Goal: Task Accomplishment & Management: Manage account settings

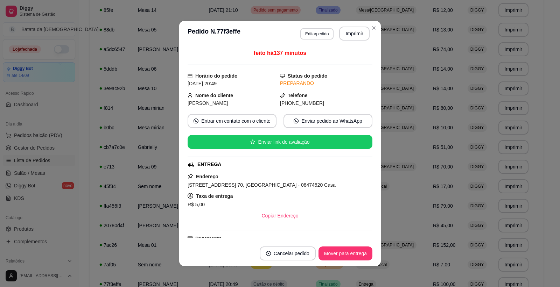
scroll to position [79, 0]
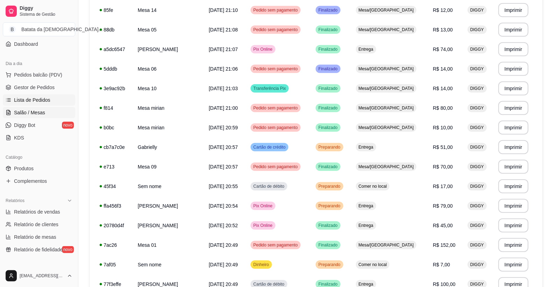
click at [42, 114] on span "Salão / Mesas" at bounding box center [29, 112] width 31 height 7
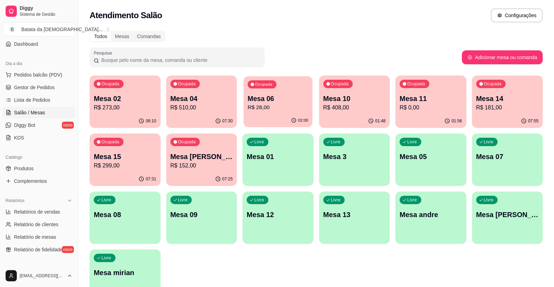
click at [270, 109] on p "R$ 28,00" at bounding box center [278, 108] width 61 height 8
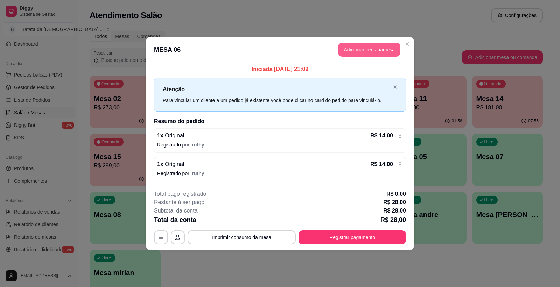
click at [358, 48] on button "Adicionar itens na mesa" at bounding box center [369, 50] width 62 height 14
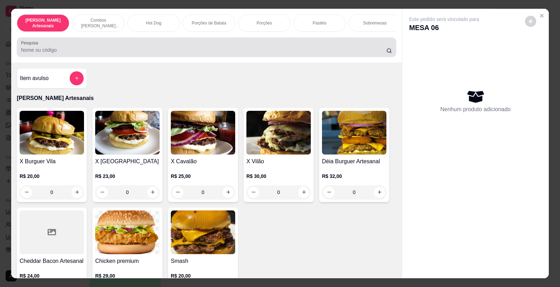
click at [251, 54] on input "Pesquisa" at bounding box center [204, 50] width 366 height 7
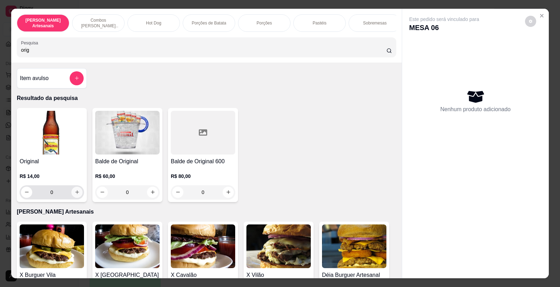
type input "orig"
click at [73, 194] on button "increase-product-quantity" at bounding box center [76, 192] width 11 height 11
type input "1"
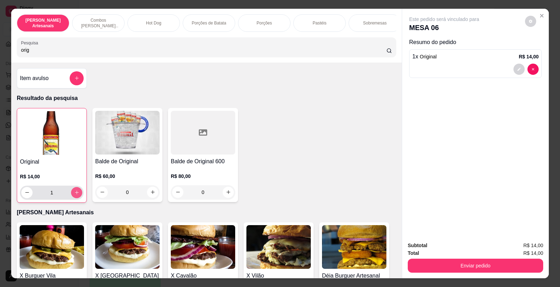
click at [73, 194] on button "increase-product-quantity" at bounding box center [76, 192] width 11 height 11
type input "2"
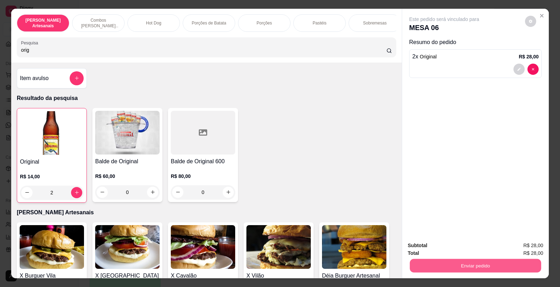
click at [496, 261] on button "Enviar pedido" at bounding box center [475, 266] width 131 height 14
click at [465, 247] on button "Não registrar e enviar pedido" at bounding box center [452, 249] width 73 height 13
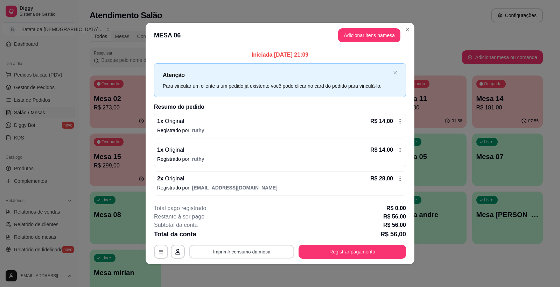
click at [258, 255] on button "Imprimir consumo da mesa" at bounding box center [241, 252] width 105 height 14
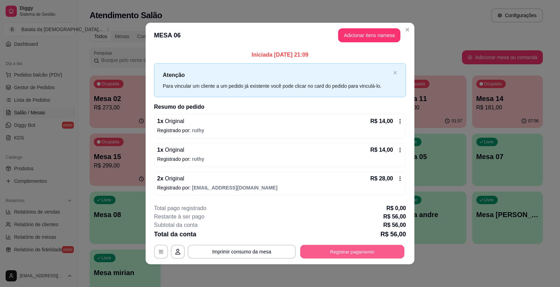
click at [342, 250] on button "Registrar pagamento" at bounding box center [352, 252] width 104 height 14
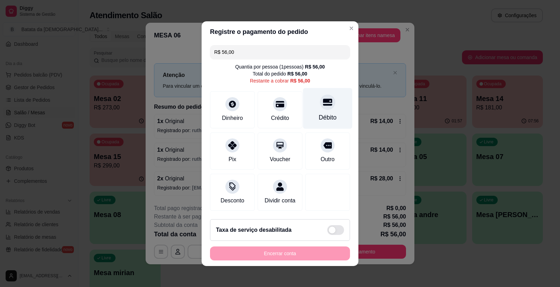
click at [323, 106] on div "Débito" at bounding box center [327, 108] width 49 height 41
type input "R$ 0,00"
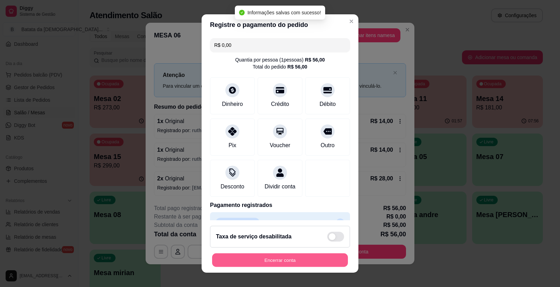
click at [325, 261] on button "Encerrar conta" at bounding box center [280, 261] width 136 height 14
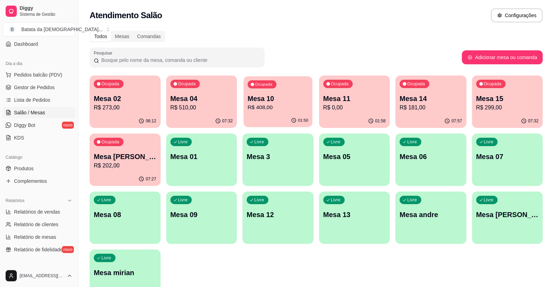
click at [285, 106] on p "R$ 408,00" at bounding box center [278, 108] width 61 height 8
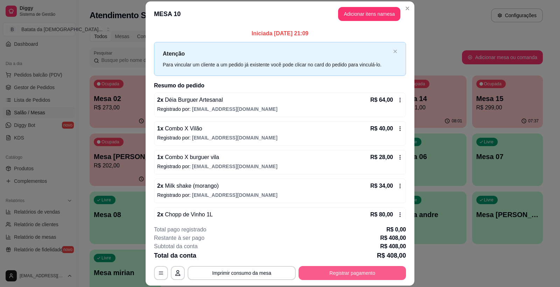
click at [336, 277] on button "Registrar pagamento" at bounding box center [352, 273] width 107 height 14
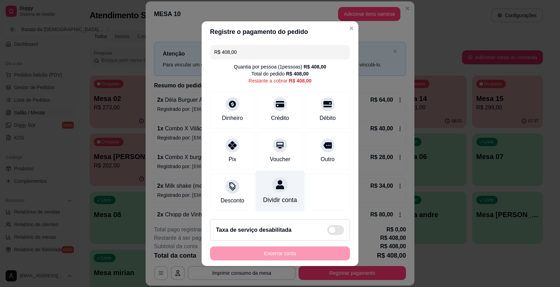
click at [267, 196] on div "Dividir conta" at bounding box center [280, 200] width 34 height 9
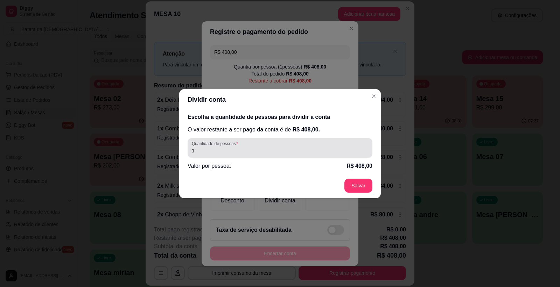
click at [198, 156] on div "Quantidade de pessoas 1" at bounding box center [280, 148] width 185 height 20
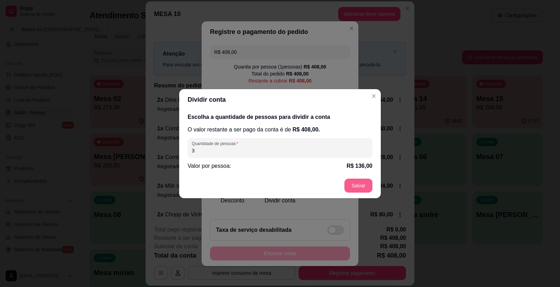
type input "3"
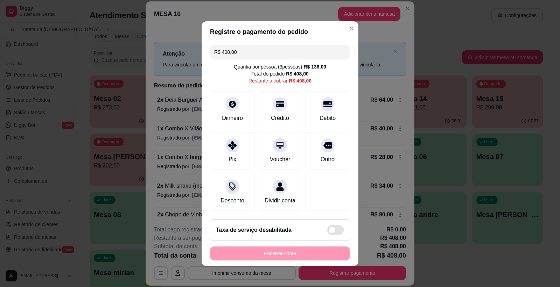
drag, startPoint x: 236, startPoint y: 51, endPoint x: 215, endPoint y: 50, distance: 21.4
click at [215, 50] on input "R$ 408,00" at bounding box center [280, 52] width 132 height 14
click at [230, 148] on div "Pix" at bounding box center [232, 149] width 49 height 41
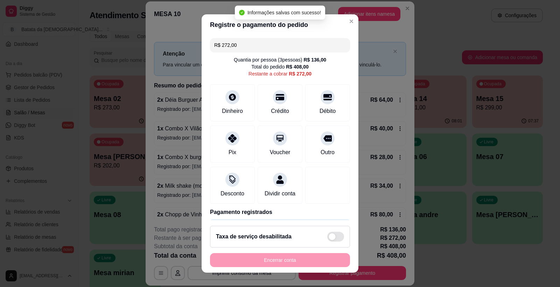
drag, startPoint x: 248, startPoint y: 48, endPoint x: 224, endPoint y: 46, distance: 23.6
click at [224, 46] on input "R$ 272,00" at bounding box center [280, 45] width 132 height 14
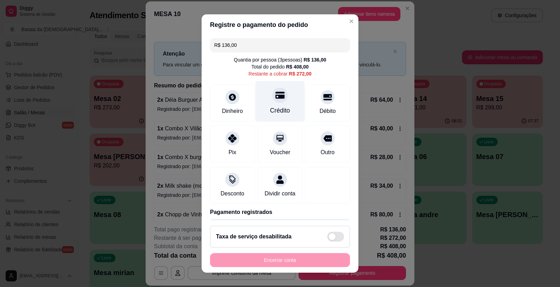
click at [261, 102] on div "Crédito" at bounding box center [280, 101] width 49 height 41
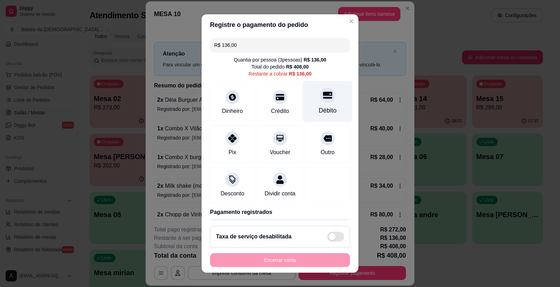
click at [319, 114] on div "Débito" at bounding box center [328, 110] width 18 height 9
type input "R$ 0,00"
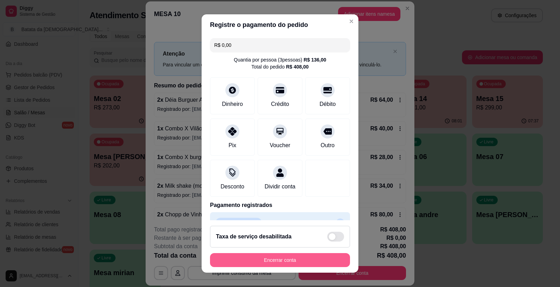
click at [274, 257] on button "Encerrar conta" at bounding box center [280, 261] width 140 height 14
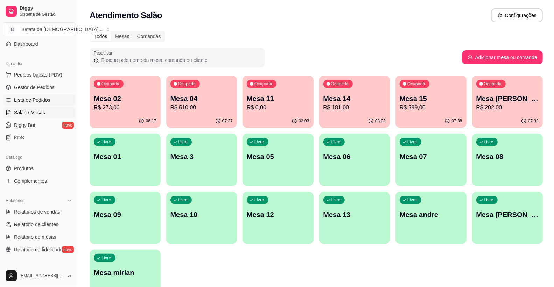
click at [48, 98] on span "Lista de Pedidos" at bounding box center [32, 100] width 36 height 7
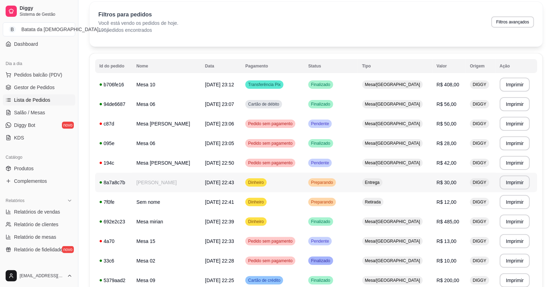
scroll to position [39, 0]
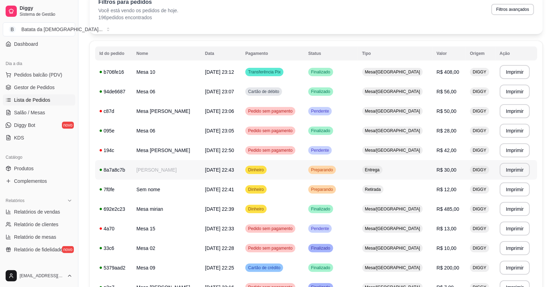
click at [355, 176] on td "Preparando" at bounding box center [331, 170] width 54 height 20
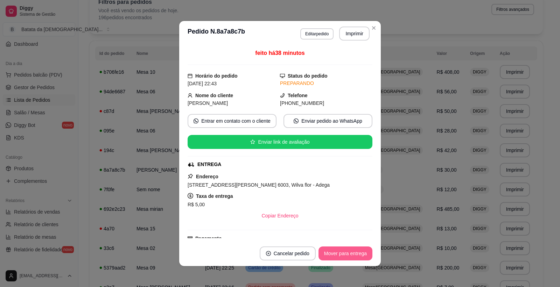
click at [348, 251] on button "Mover para entrega" at bounding box center [346, 254] width 54 height 14
click at [348, 251] on button "Mover para finalizado" at bounding box center [343, 254] width 58 height 14
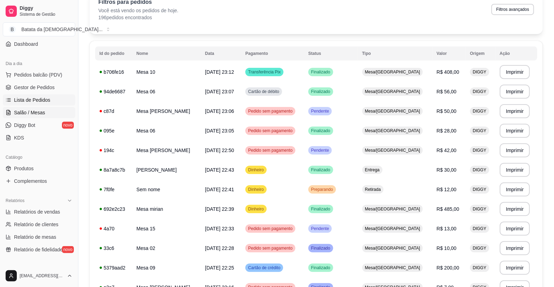
click at [68, 110] on link "Salão / Mesas" at bounding box center [39, 112] width 72 height 11
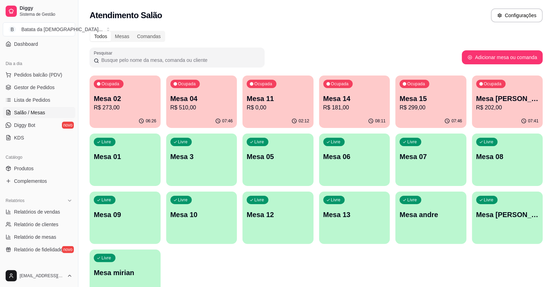
click at [130, 110] on p "R$ 273,00" at bounding box center [125, 108] width 63 height 8
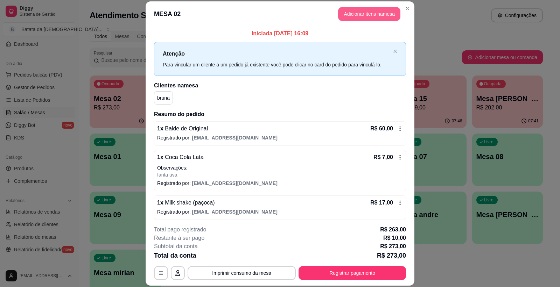
click at [348, 12] on button "Adicionar itens na mesa" at bounding box center [369, 14] width 62 height 14
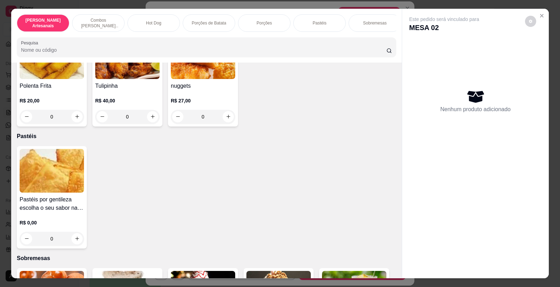
scroll to position [972, 0]
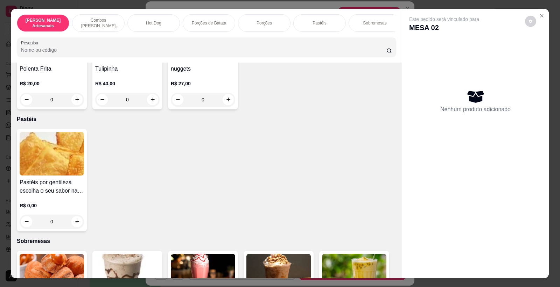
click at [56, 152] on img at bounding box center [52, 154] width 64 height 44
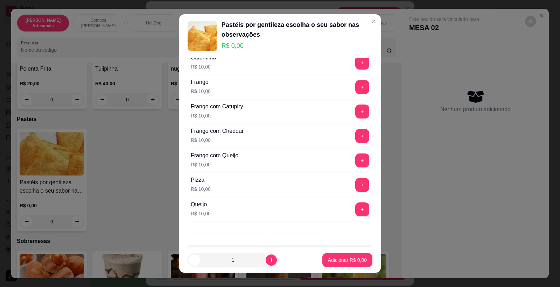
scroll to position [183, 0]
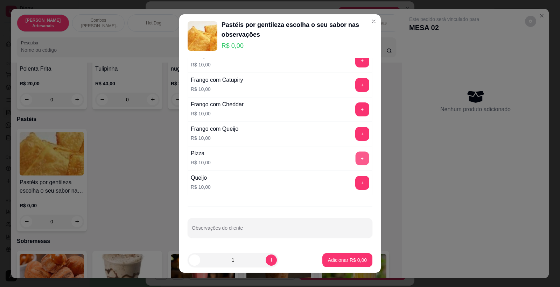
click at [356, 160] on button "+" at bounding box center [363, 159] width 14 height 14
click at [328, 256] on button "Adicionar R$ 10,00" at bounding box center [346, 261] width 53 height 14
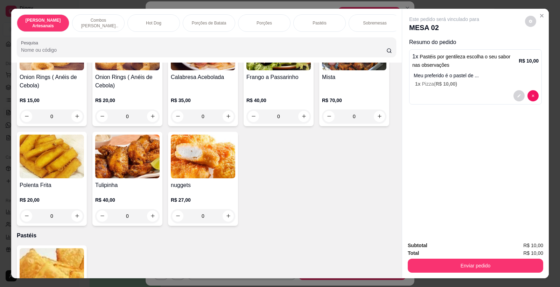
scroll to position [778, 0]
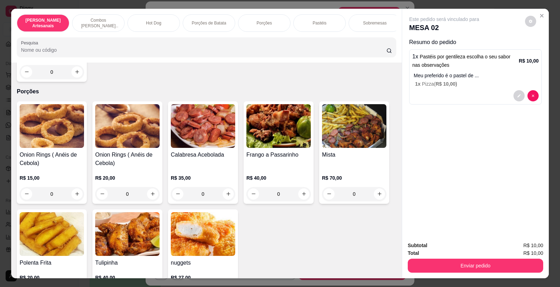
click at [120, 155] on div "Onion Rings ( Anéis de Cebola) R$ 20,00 0" at bounding box center [127, 153] width 70 height 103
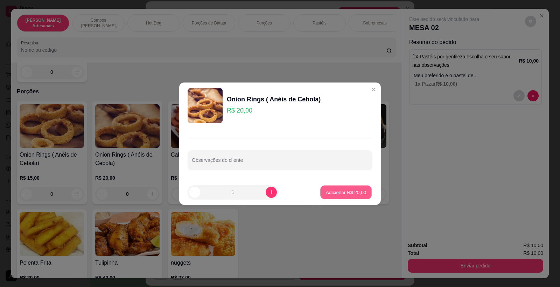
click at [344, 190] on p "Adicionar R$ 20,00" at bounding box center [346, 192] width 41 height 7
type input "1"
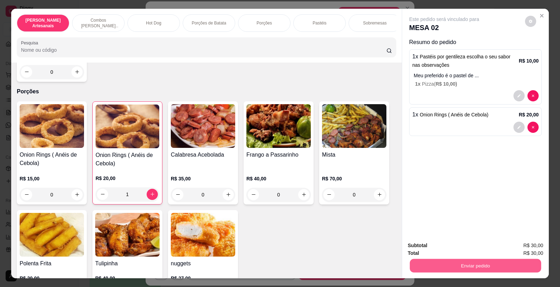
click at [481, 262] on button "Enviar pedido" at bounding box center [475, 266] width 131 height 14
click at [448, 249] on button "Não registrar e enviar pedido" at bounding box center [452, 248] width 73 height 13
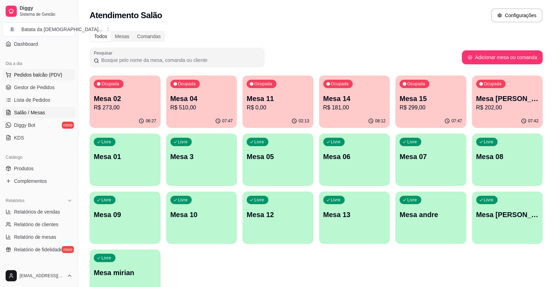
click at [25, 77] on span "Pedidos balcão (PDV)" at bounding box center [38, 74] width 48 height 7
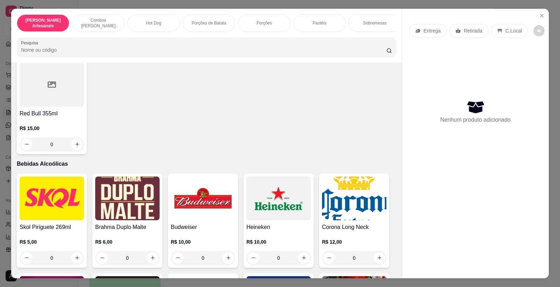
scroll to position [1711, 0]
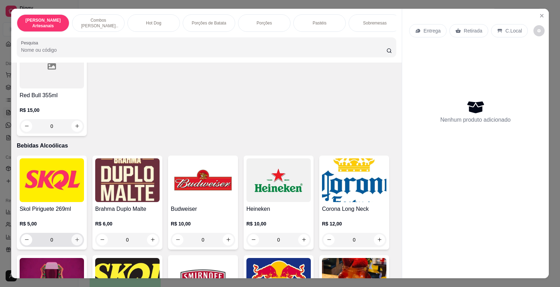
click at [71, 243] on button "increase-product-quantity" at bounding box center [76, 240] width 11 height 11
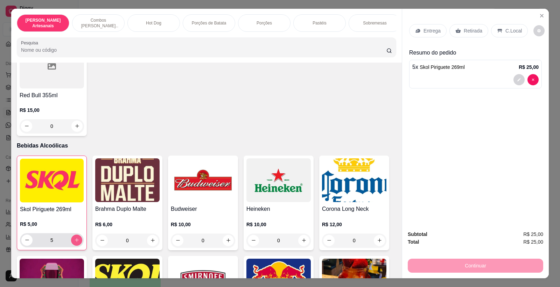
click at [71, 243] on button "increase-product-quantity" at bounding box center [76, 240] width 11 height 11
click at [74, 243] on icon "increase-product-quantity" at bounding box center [76, 240] width 5 height 5
type input "8"
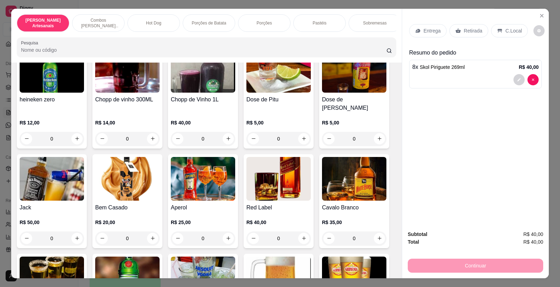
scroll to position [2062, 0]
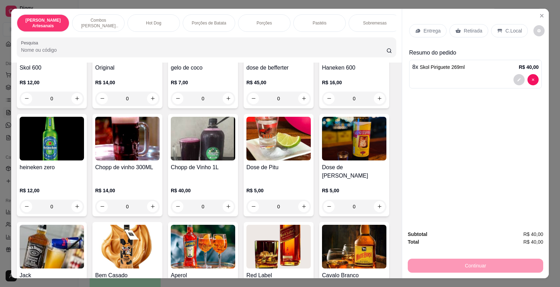
click at [135, 187] on p "R$ 14,00" at bounding box center [127, 190] width 64 height 7
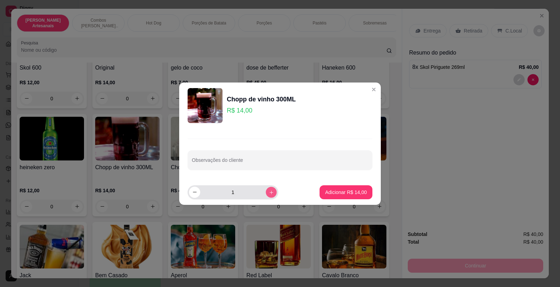
click at [269, 194] on icon "increase-product-quantity" at bounding box center [271, 192] width 5 height 5
click at [195, 196] on button "decrease-product-quantity" at bounding box center [194, 192] width 11 height 11
type input "1"
click at [352, 190] on p "Adicionar R$ 14,00" at bounding box center [346, 192] width 41 height 7
type input "1"
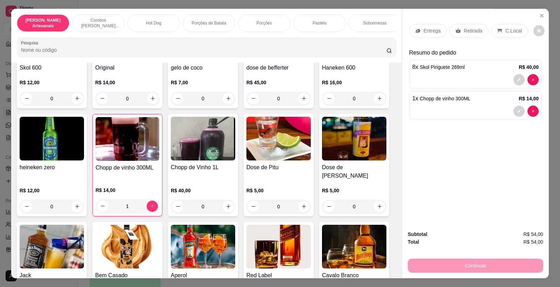
click at [475, 29] on p "Retirada" at bounding box center [473, 30] width 19 height 7
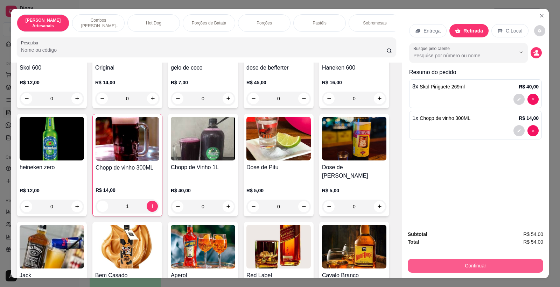
click at [458, 262] on button "Continuar" at bounding box center [476, 266] width 136 height 14
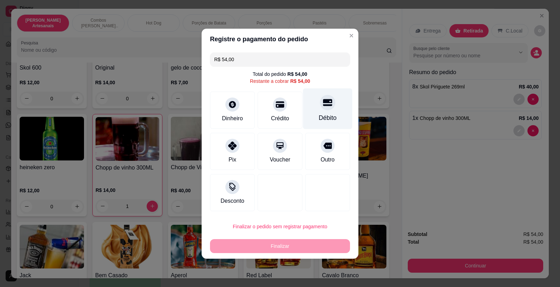
click at [319, 117] on div "Débito" at bounding box center [328, 117] width 18 height 9
type input "R$ 0,00"
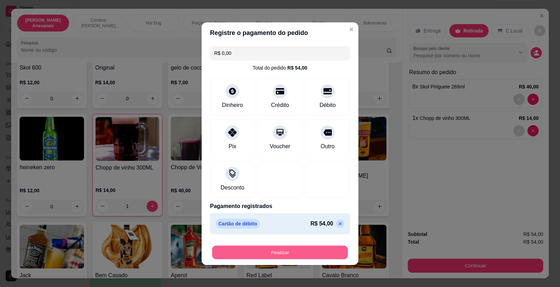
click at [305, 254] on button "Finalizar" at bounding box center [280, 253] width 136 height 14
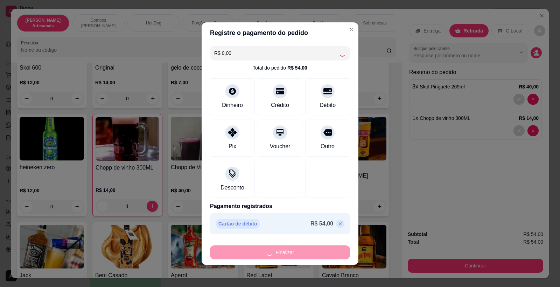
type input "0"
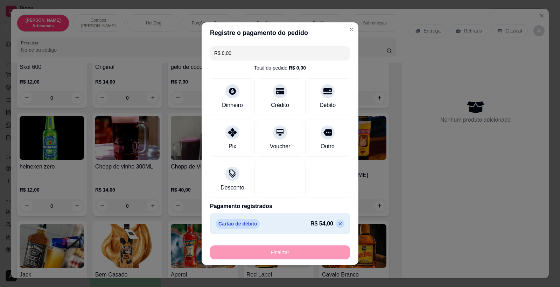
type input "-R$ 54,00"
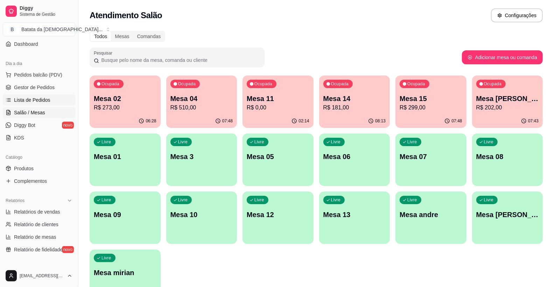
click at [53, 102] on link "Lista de Pedidos" at bounding box center [39, 100] width 72 height 11
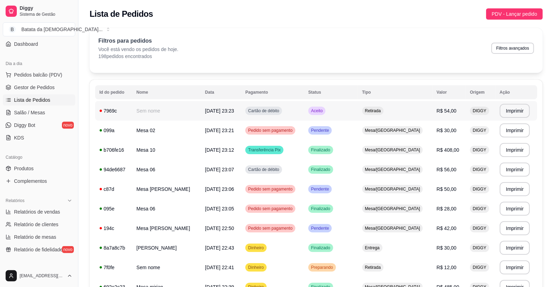
click at [358, 115] on td "Aceito" at bounding box center [331, 111] width 54 height 20
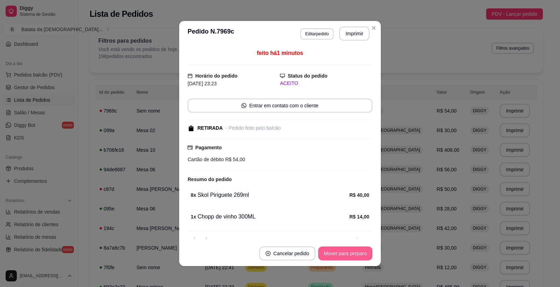
click at [340, 250] on button "Mover para preparo" at bounding box center [345, 254] width 54 height 14
click at [340, 251] on button "Mover para retirada disponível" at bounding box center [333, 254] width 77 height 14
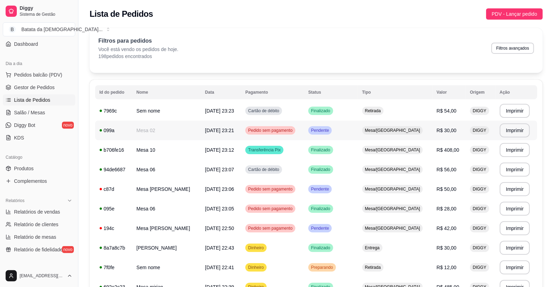
click at [332, 131] on div "Pendente" at bounding box center [319, 130] width 23 height 8
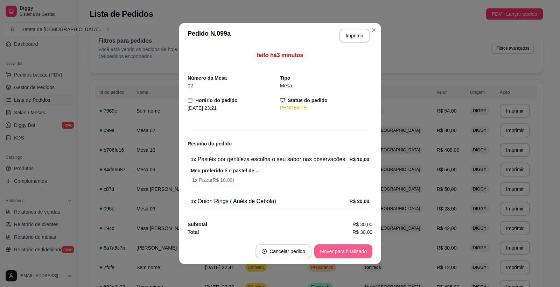
click at [352, 254] on button "Mover para finalizado" at bounding box center [343, 252] width 58 height 14
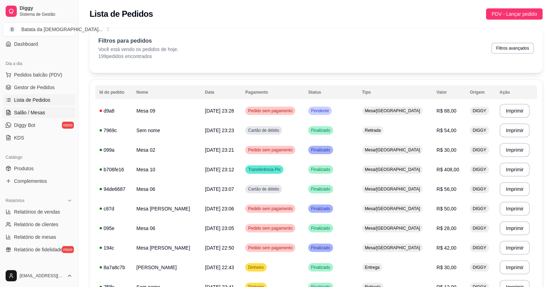
click at [54, 108] on link "Salão / Mesas" at bounding box center [39, 112] width 72 height 11
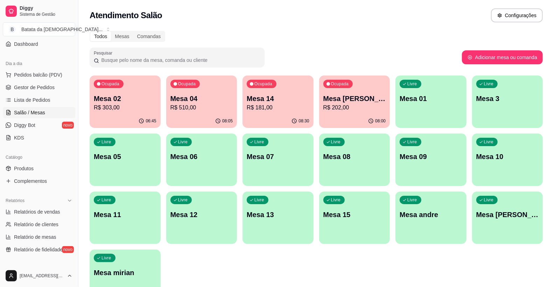
click at [138, 86] on div "Ocupada Mesa 02 R$ 303,00" at bounding box center [125, 95] width 71 height 39
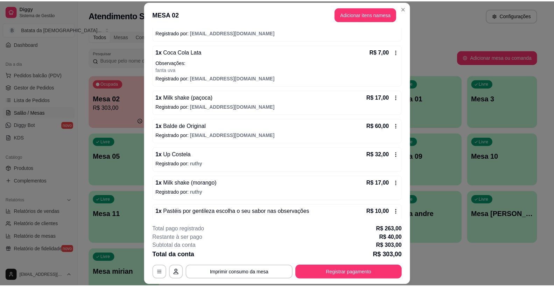
scroll to position [117, 0]
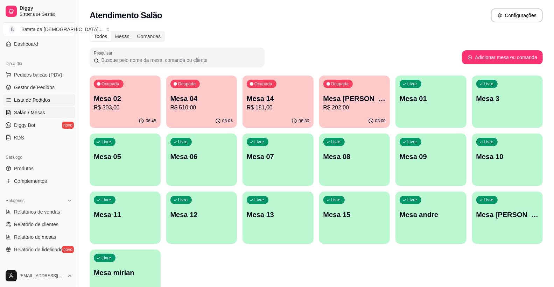
click at [53, 97] on link "Lista de Pedidos" at bounding box center [39, 100] width 72 height 11
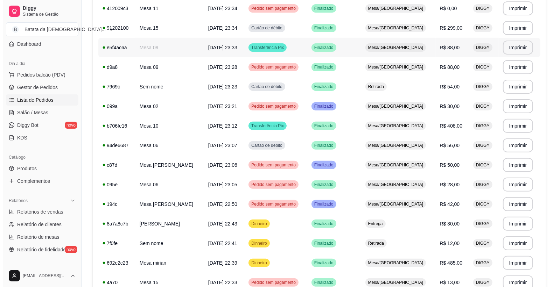
scroll to position [117, 0]
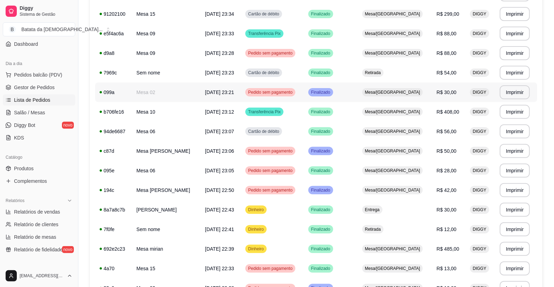
click at [304, 95] on td "Pedido sem pagamento" at bounding box center [272, 93] width 63 height 20
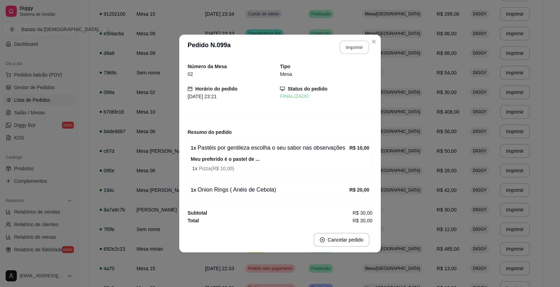
click at [349, 53] on button "Imprimir" at bounding box center [354, 48] width 29 height 14
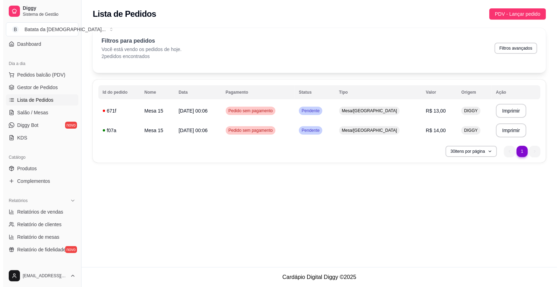
scroll to position [0, 0]
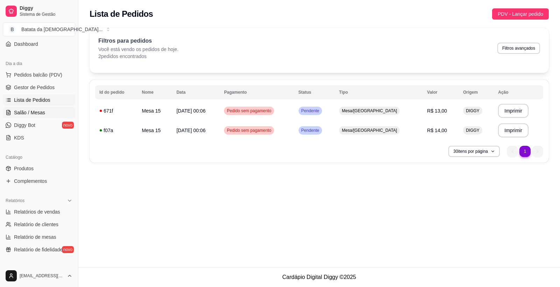
click at [35, 110] on span "Salão / Mesas" at bounding box center [29, 112] width 31 height 7
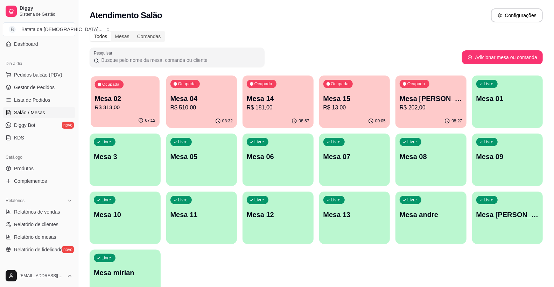
click at [143, 113] on div "Ocupada Mesa 02 R$ 313,00" at bounding box center [125, 95] width 69 height 38
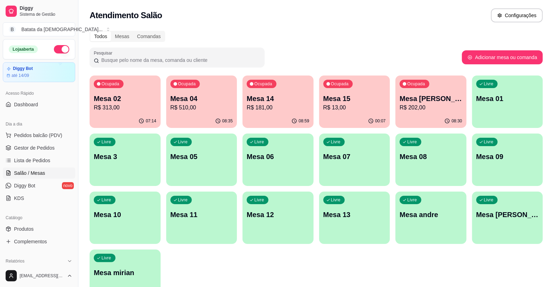
click at [59, 46] on button "button" at bounding box center [61, 49] width 15 height 8
